Goal: Transaction & Acquisition: Subscribe to service/newsletter

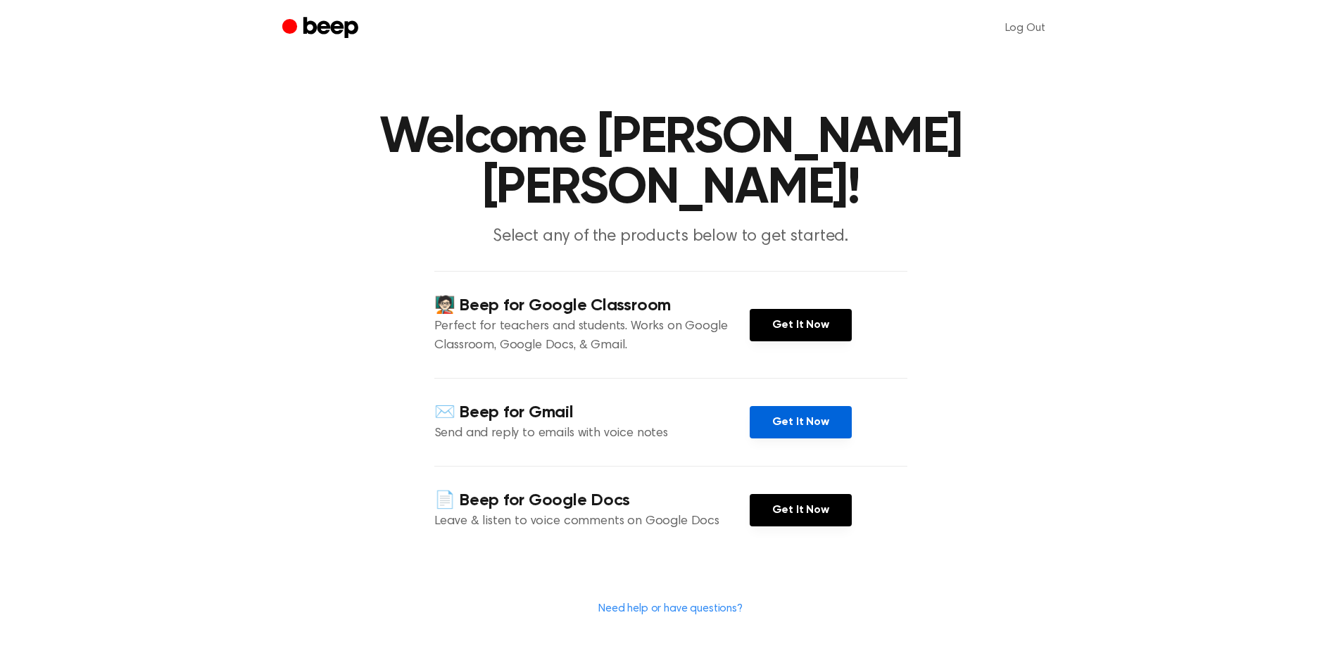
click at [814, 406] on link "Get It Now" at bounding box center [800, 422] width 102 height 32
click at [803, 406] on link "Get It Now" at bounding box center [800, 422] width 102 height 32
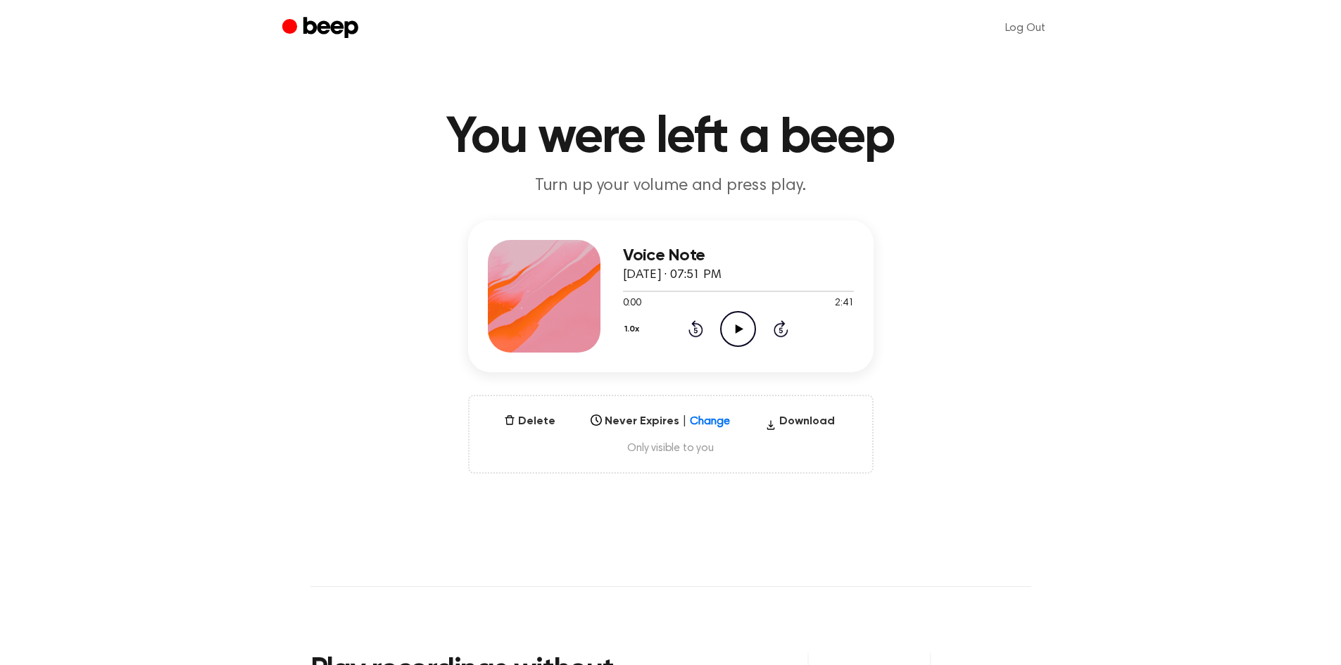
click at [736, 324] on icon at bounding box center [739, 328] width 8 height 9
click at [736, 324] on icon at bounding box center [738, 328] width 6 height 9
